Goal: Transaction & Acquisition: Subscribe to service/newsletter

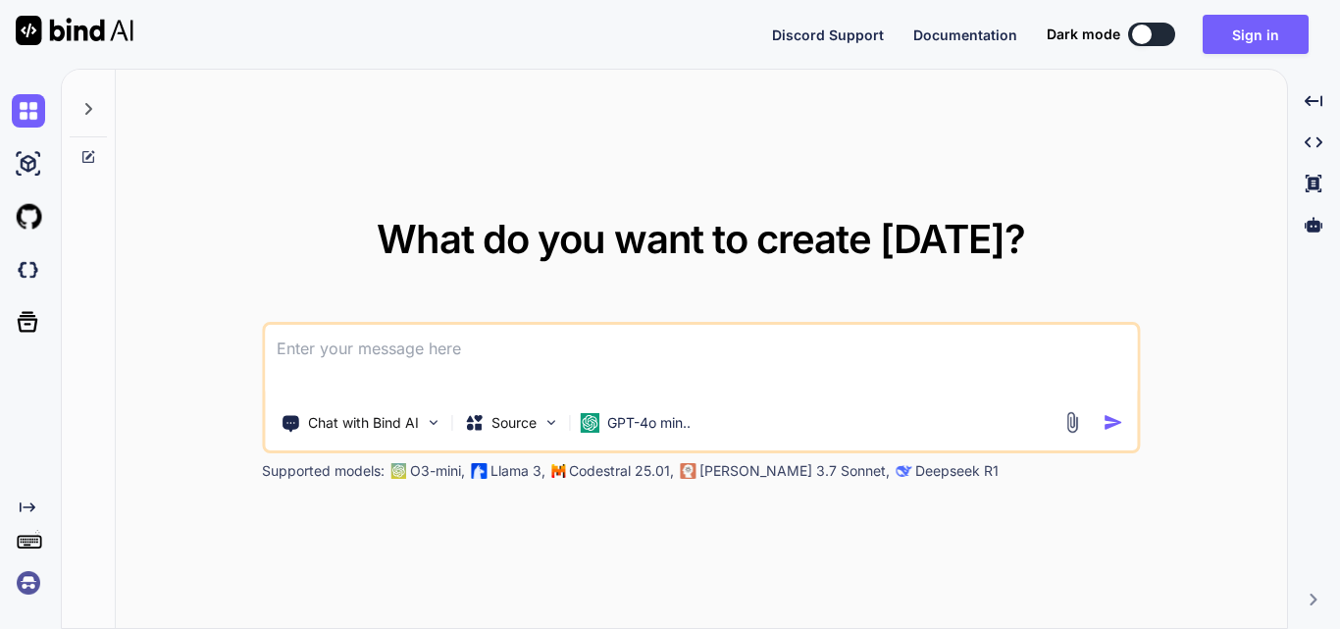
click at [1074, 419] on img at bounding box center [1071, 422] width 23 height 23
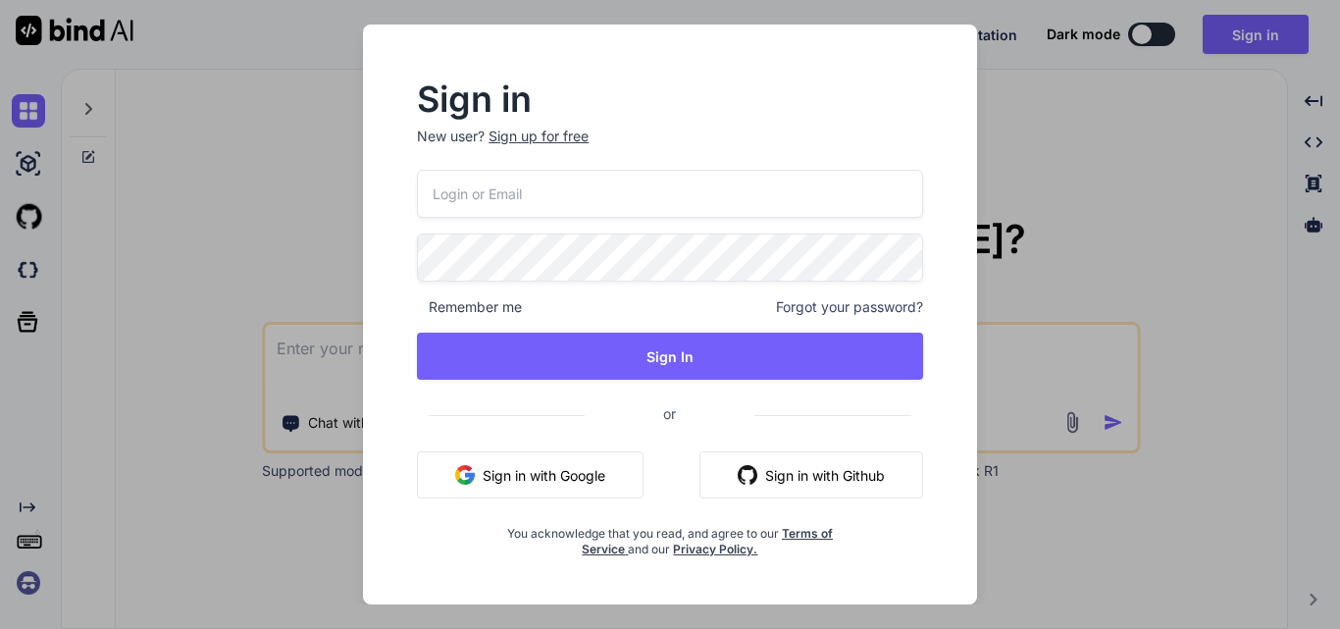
click at [547, 470] on button "Sign in with Google" at bounding box center [530, 474] width 227 height 47
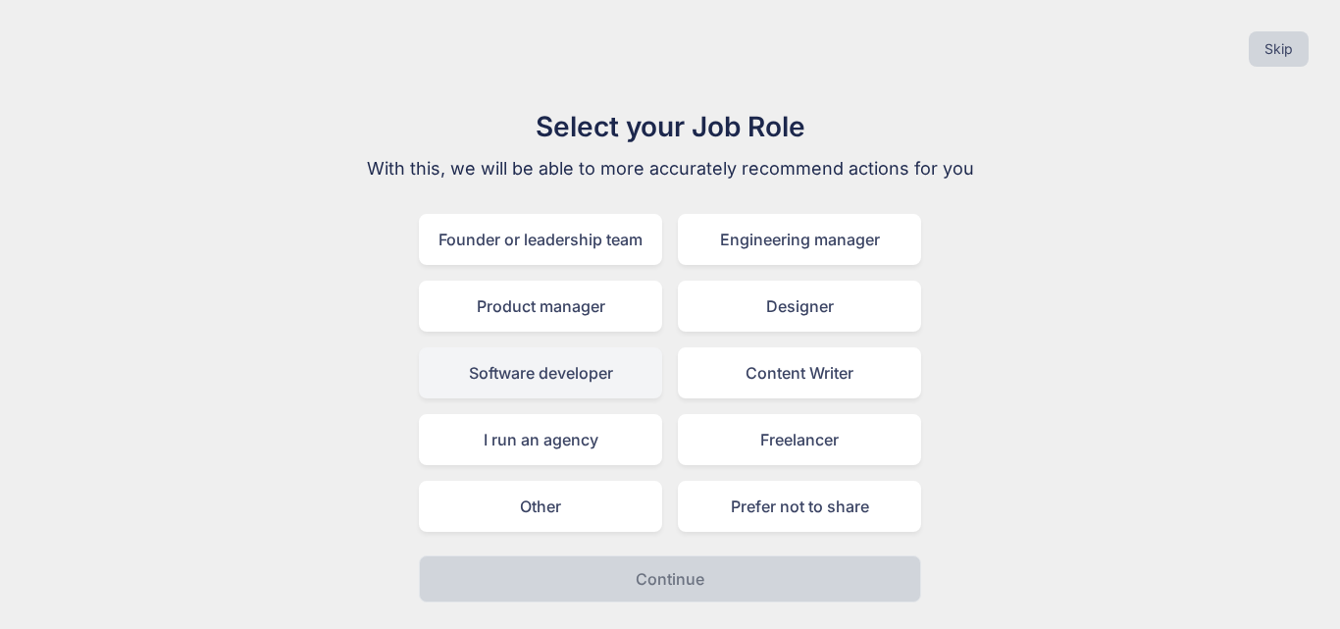
click at [573, 366] on div "Software developer" at bounding box center [540, 372] width 243 height 51
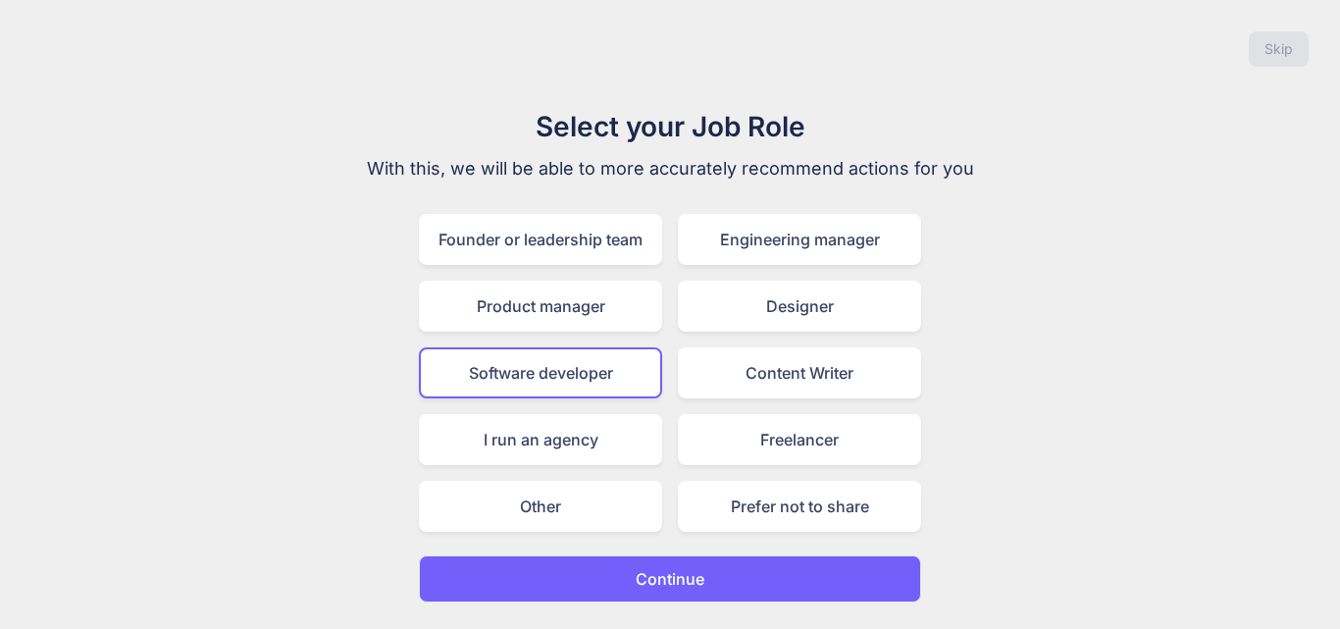
click at [671, 582] on p "Continue" at bounding box center [670, 579] width 69 height 24
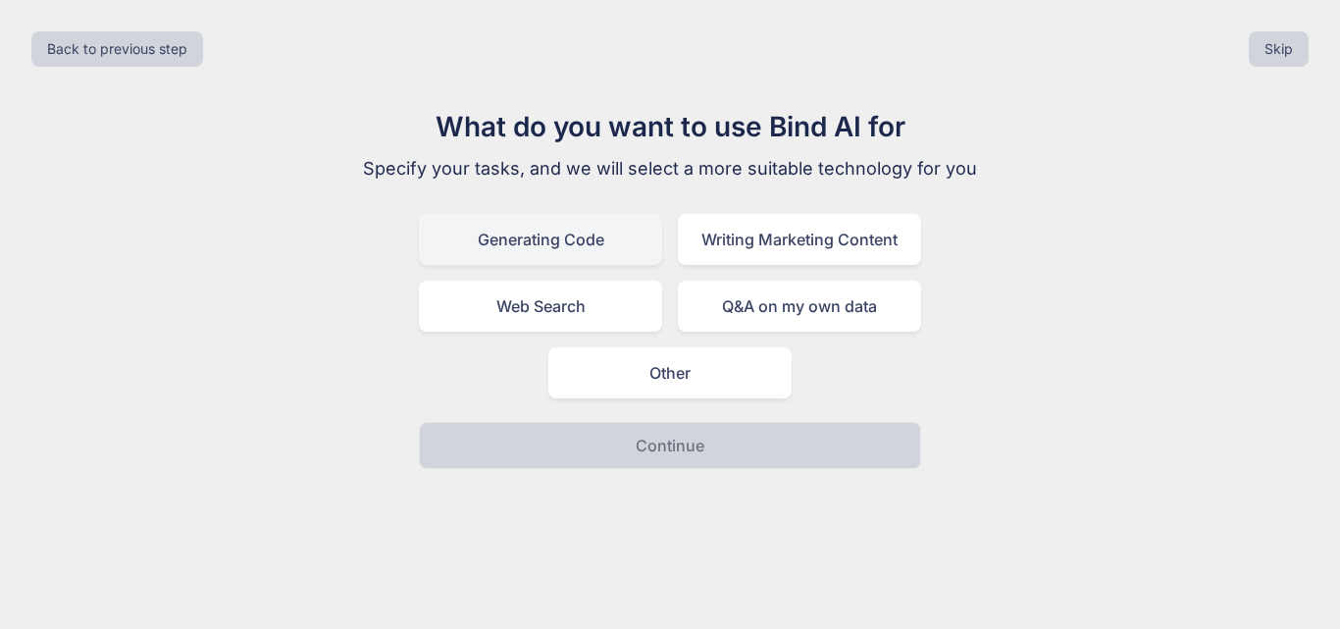
click at [562, 243] on div "Generating Code" at bounding box center [540, 239] width 243 height 51
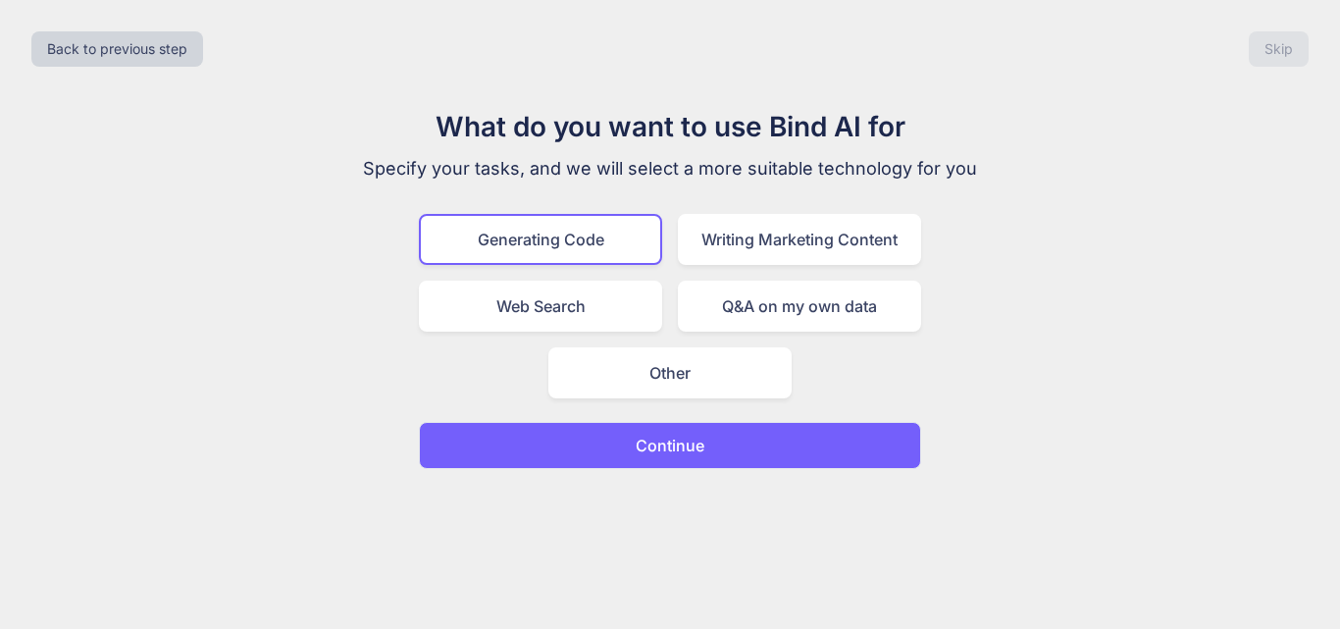
drag, startPoint x: 687, startPoint y: 447, endPoint x: 661, endPoint y: 454, distance: 26.4
click at [687, 447] on p "Continue" at bounding box center [670, 445] width 69 height 24
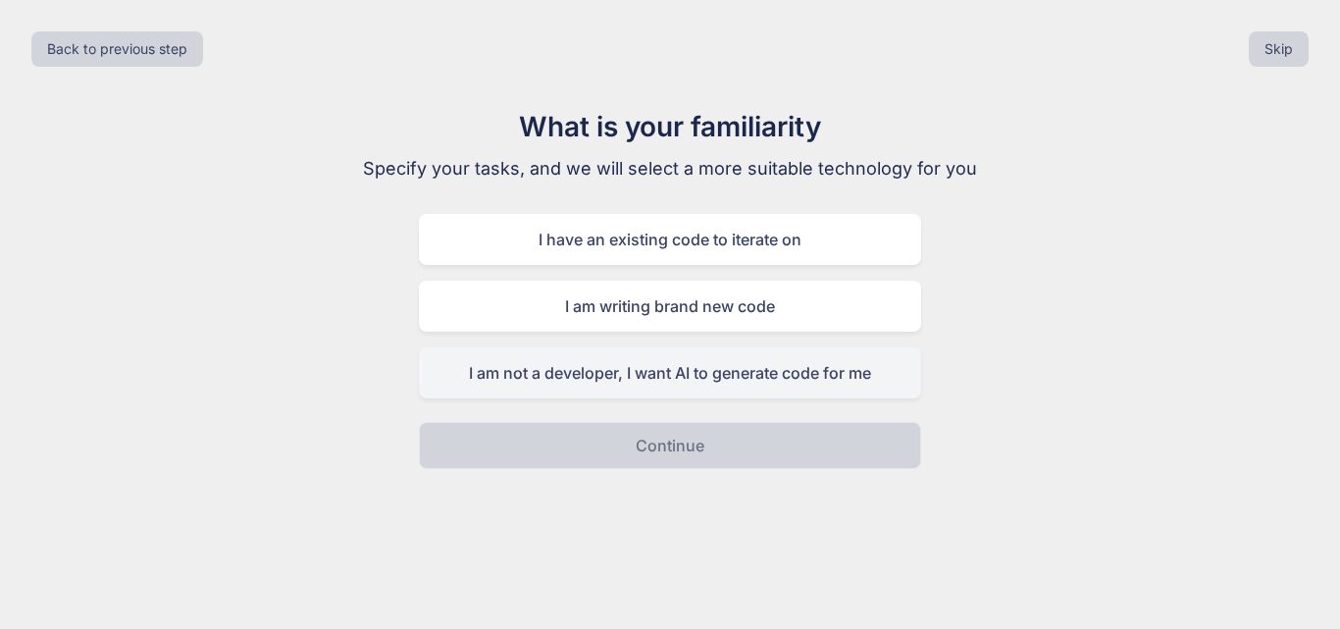
click at [684, 380] on div "I am not a developer, I want AI to generate code for me" at bounding box center [670, 372] width 502 height 51
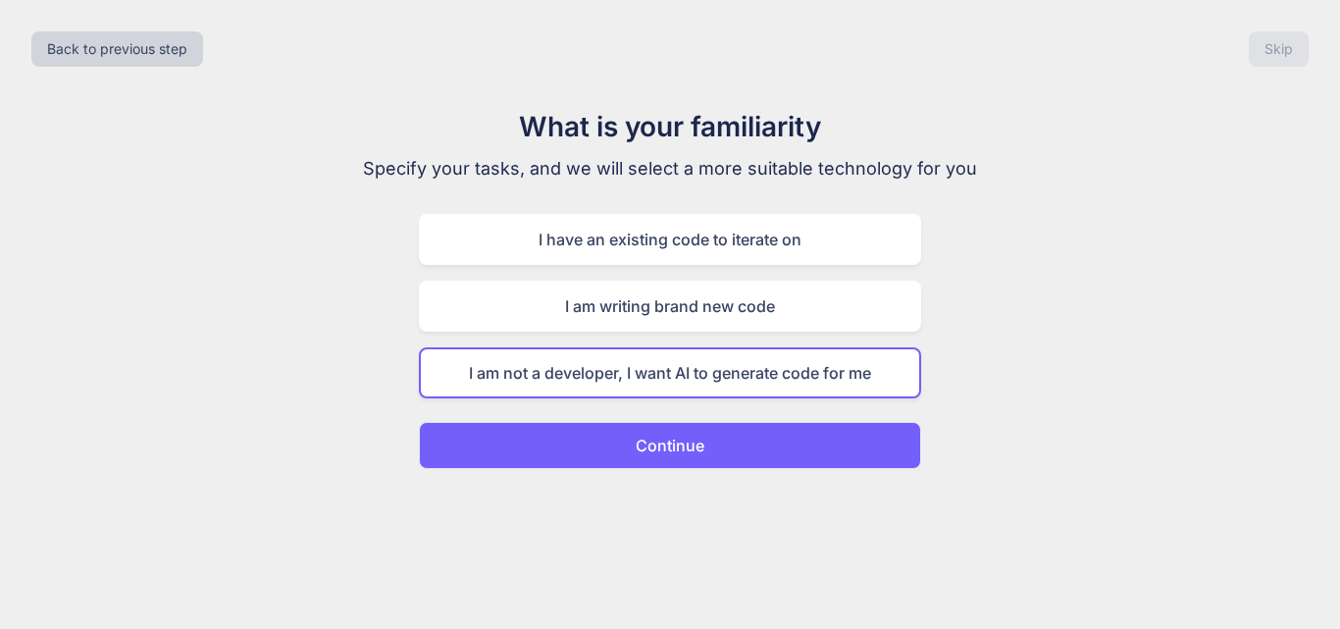
click at [682, 434] on p "Continue" at bounding box center [670, 445] width 69 height 24
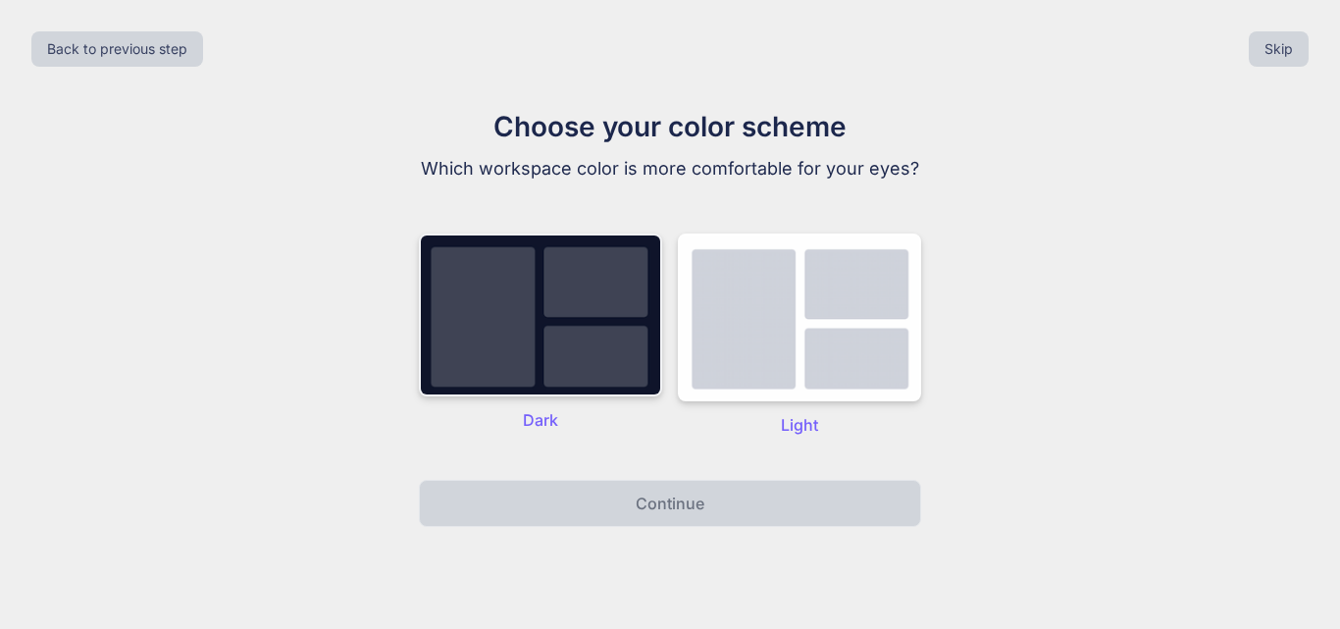
click at [613, 335] on img at bounding box center [540, 314] width 243 height 163
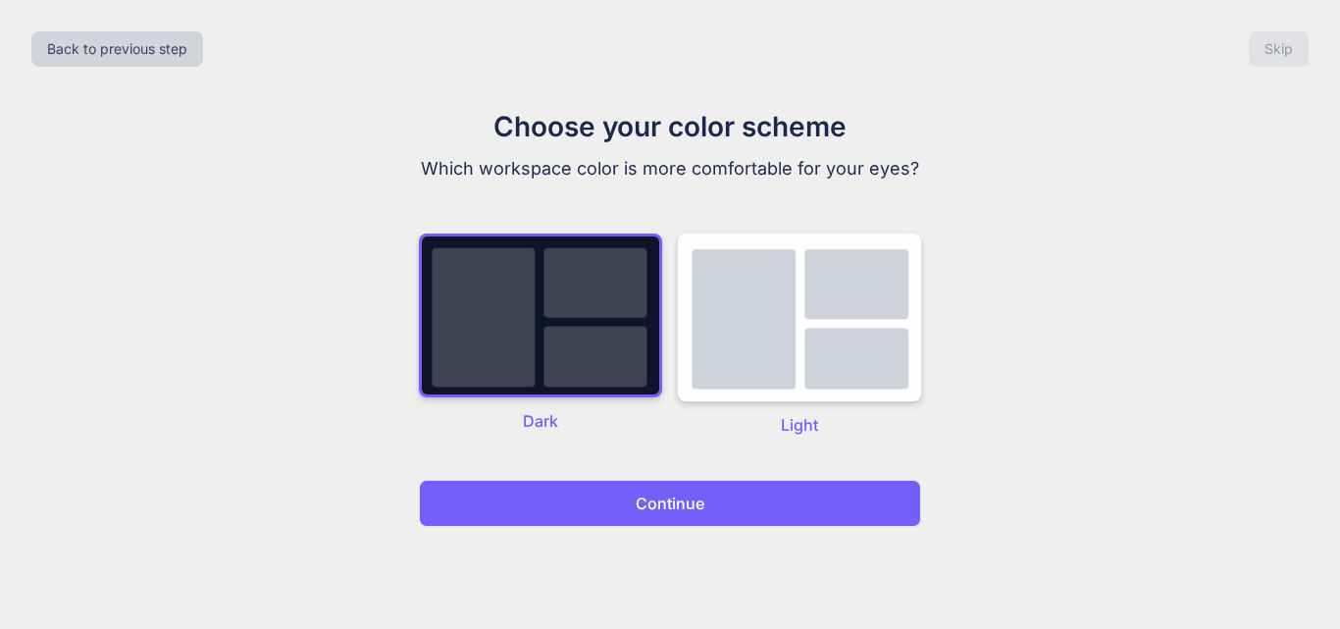
click at [666, 498] on p "Continue" at bounding box center [670, 503] width 69 height 24
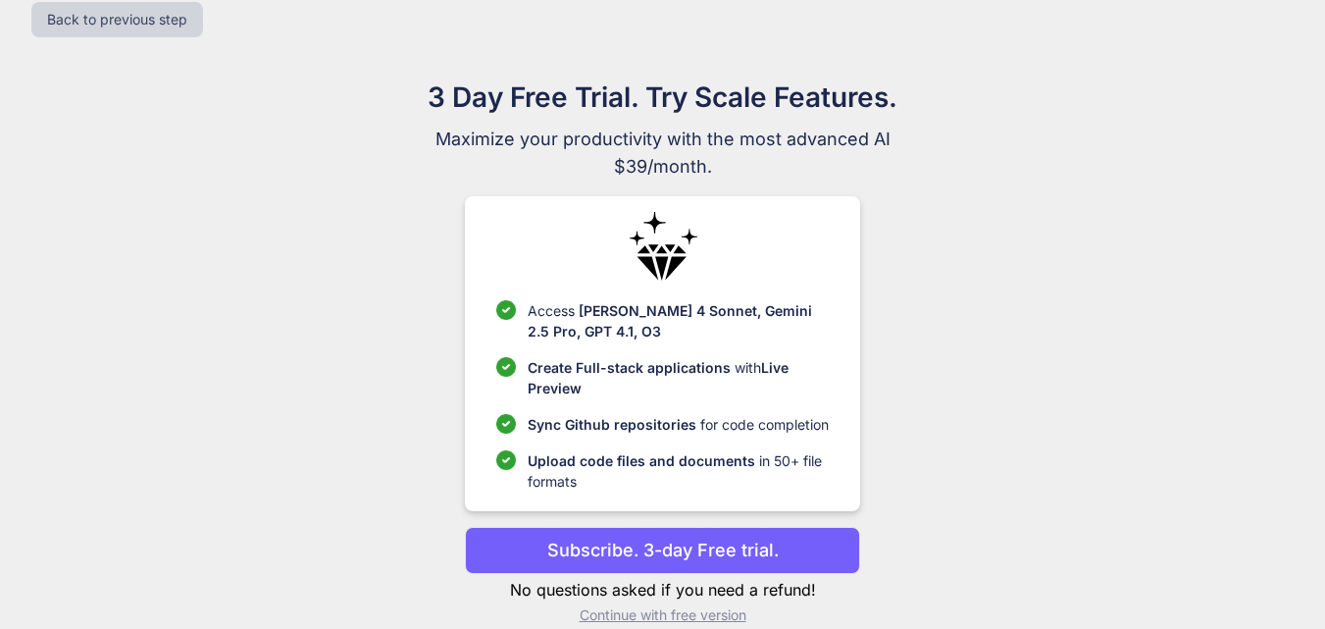
scroll to position [57, 0]
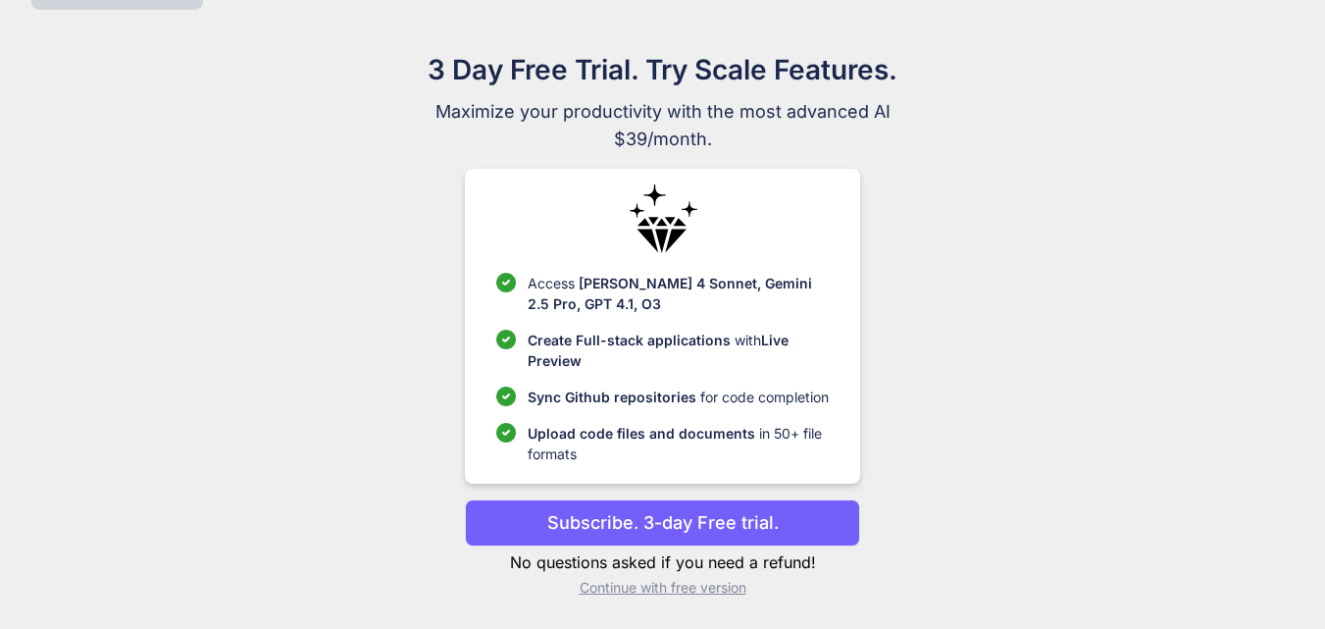
click at [694, 527] on p "Subscribe. 3-day Free trial." at bounding box center [662, 522] width 231 height 26
